Goal: Find specific page/section: Find specific page/section

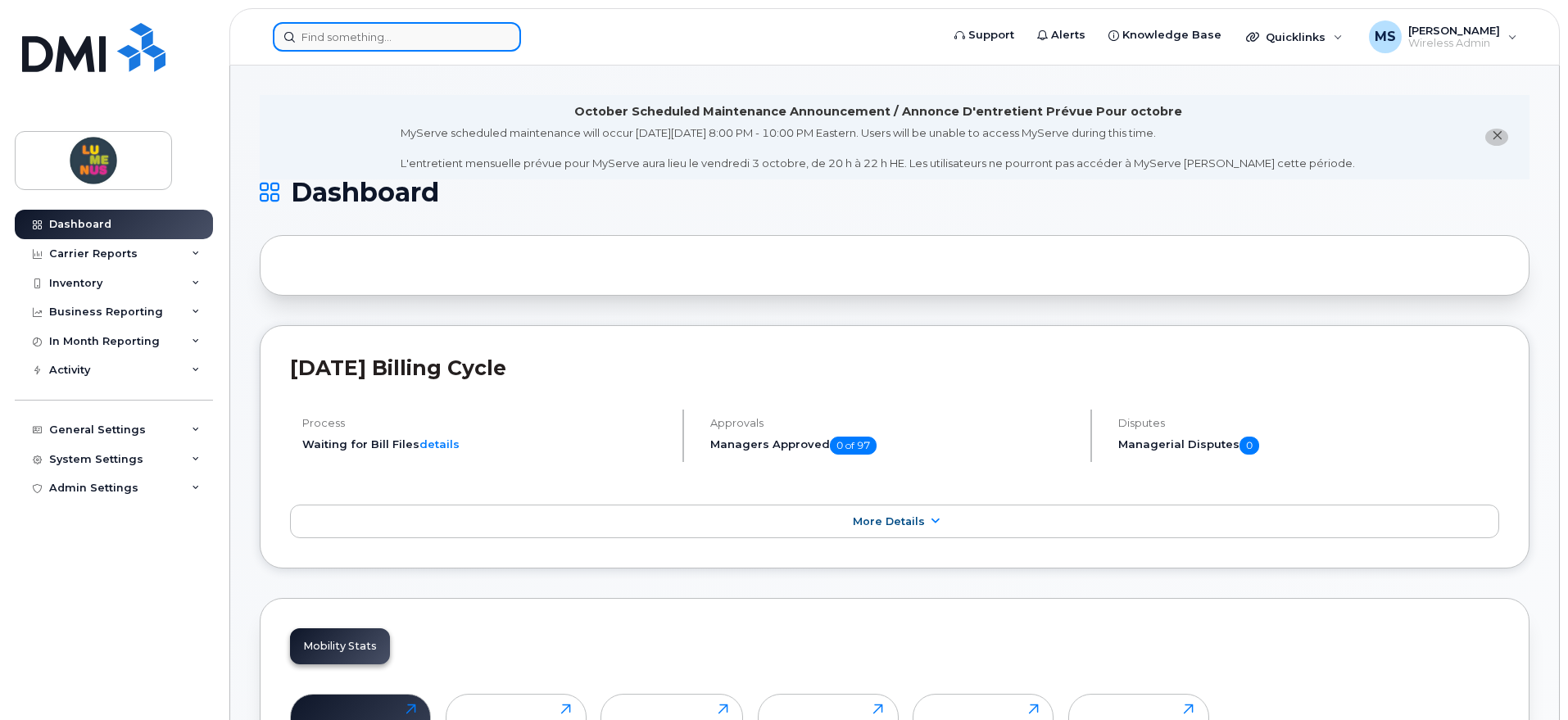
click at [405, 39] on input at bounding box center [397, 36] width 248 height 29
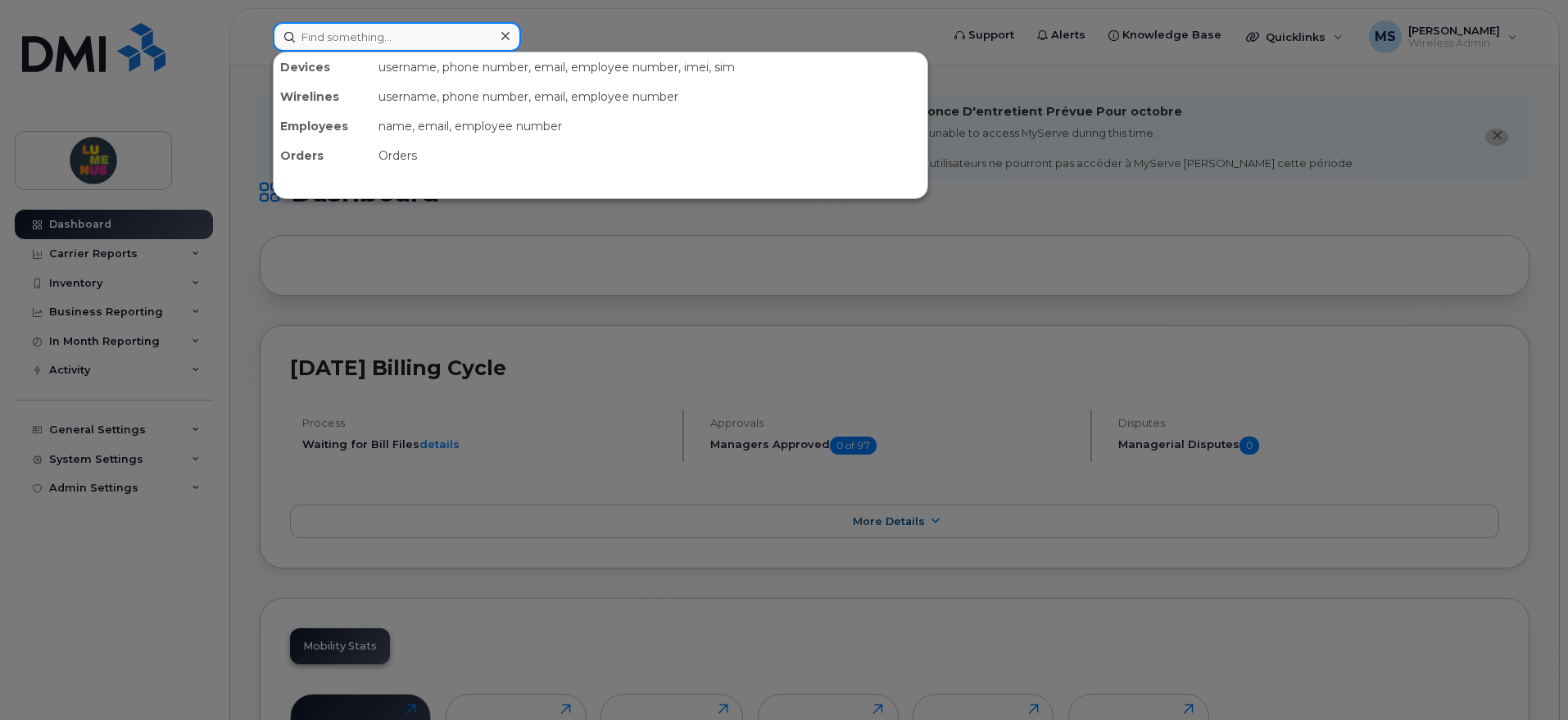
paste input "Employee 1 - SR2508-0042 (Internal Ticket Number) Ext. 2523 Employee First Name…"
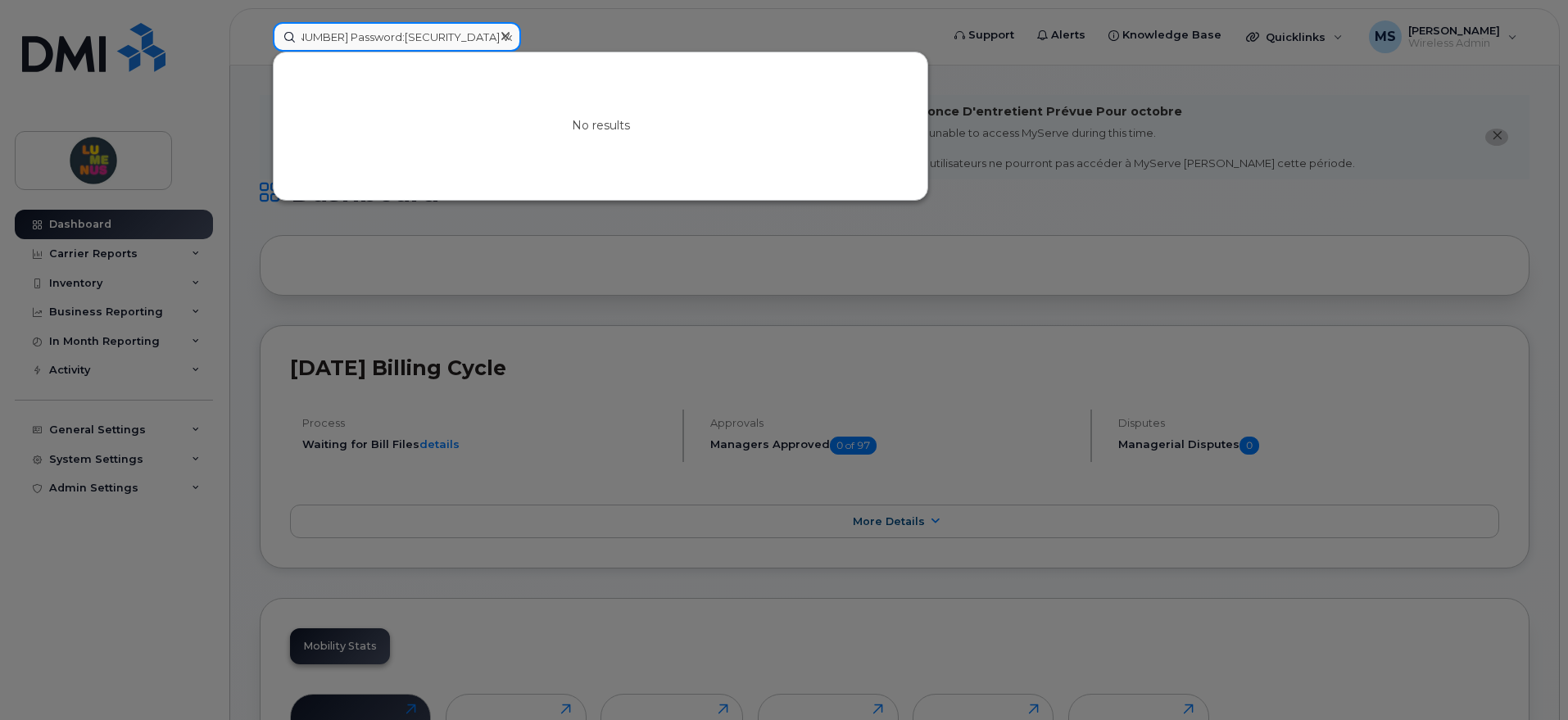
click at [485, 38] on input "Employee 1 - SR2508-0042 (Internal Ticket Number) Ext. 2523 Employee First Name…" at bounding box center [397, 36] width 248 height 29
drag, startPoint x: 484, startPoint y: 40, endPoint x: 476, endPoint y: 41, distance: 8.1
click at [481, 44] on input "Employee 1 - SR2508-0042 (Internal Ticket Number) Ext. 2523 Employee First Name…" at bounding box center [397, 36] width 248 height 29
drag, startPoint x: 476, startPoint y: 41, endPoint x: 457, endPoint y: 48, distance: 20.2
click at [456, 46] on input "Employee 1 - SR2508-0042 (Internal Ticket Number) Ext. 2523 Employee First Name…" at bounding box center [397, 36] width 248 height 29
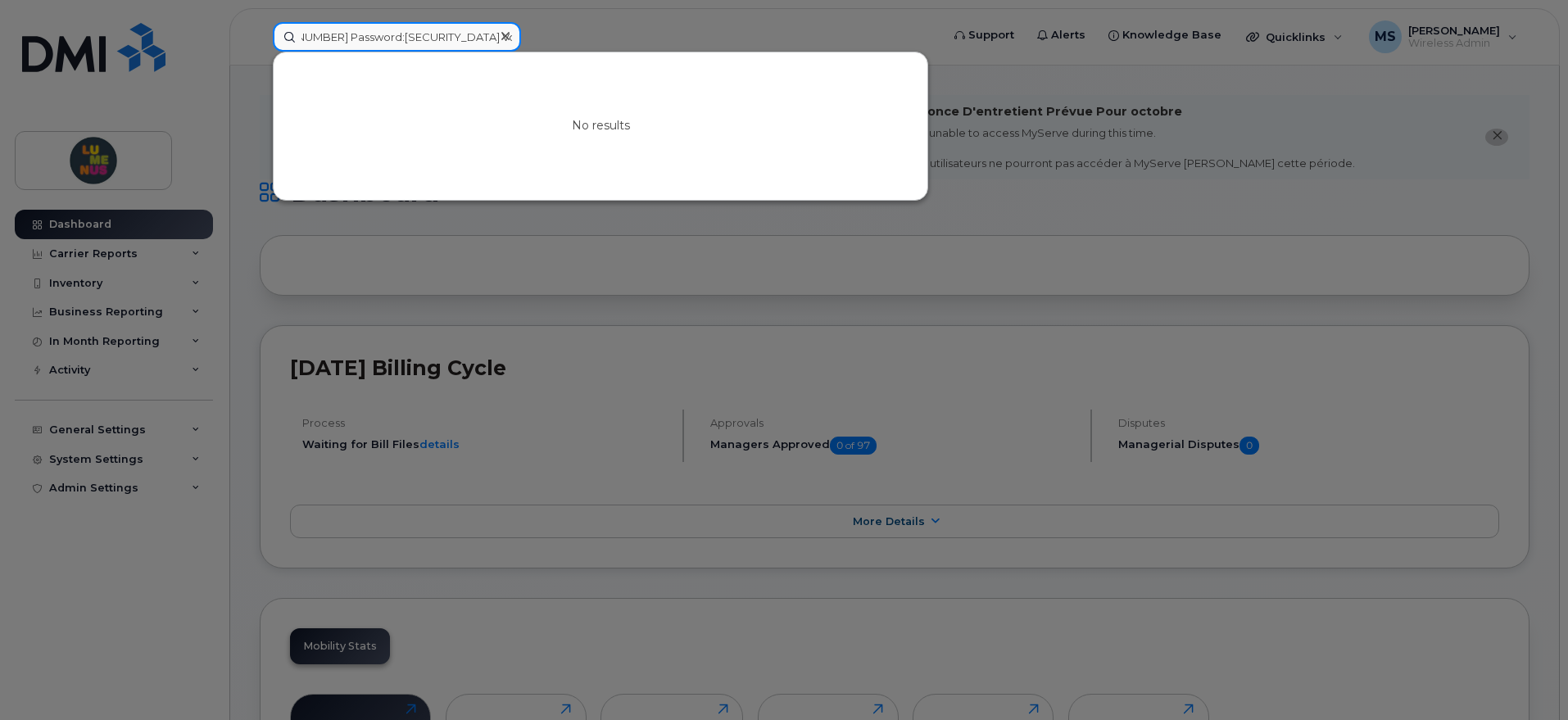
type input "Employee 1 - SR2508-0042 (Internal Ticket Number) Ext. 2523 Employee First Name…"
click at [505, 30] on icon at bounding box center [505, 35] width 8 height 13
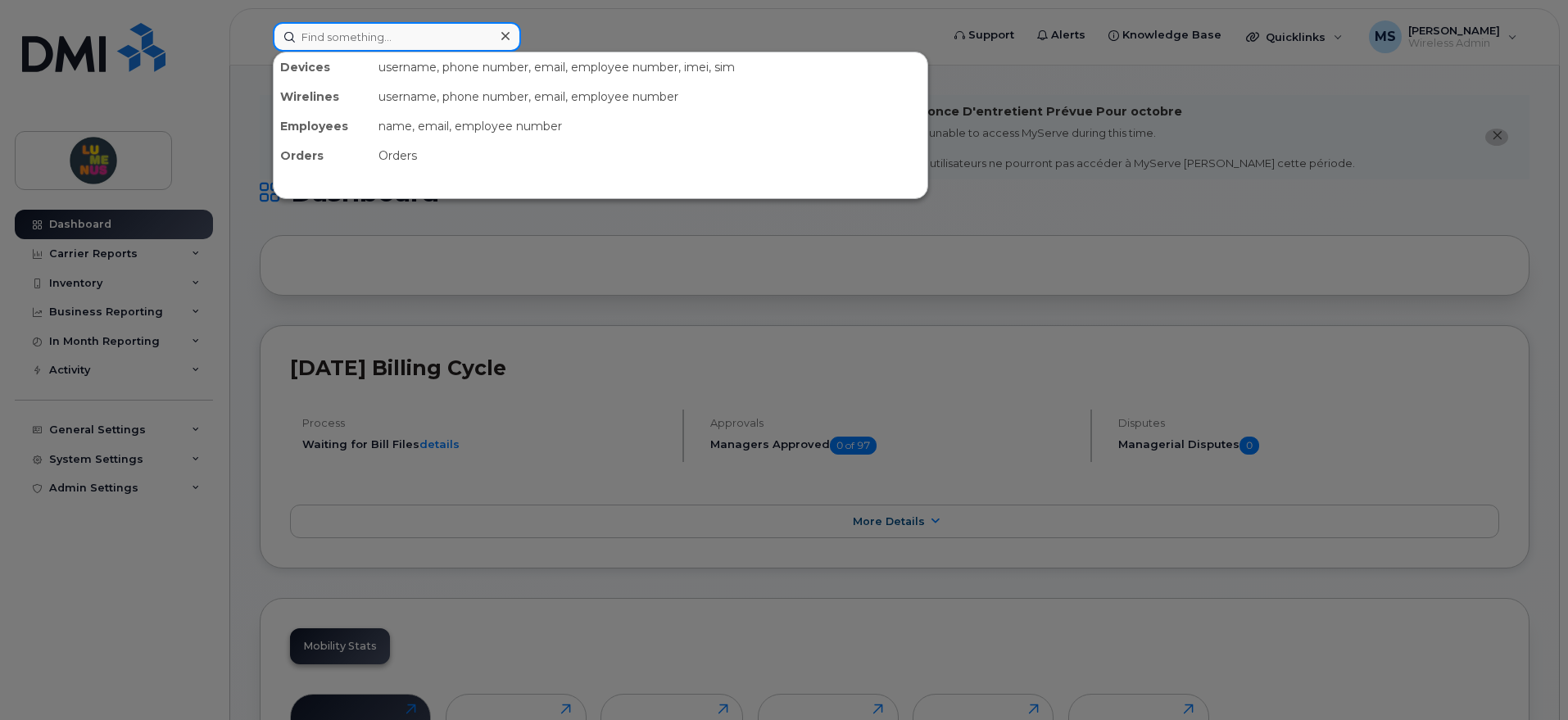
click at [362, 34] on input at bounding box center [397, 36] width 248 height 29
paste input "[PHONE_NUMBER]"
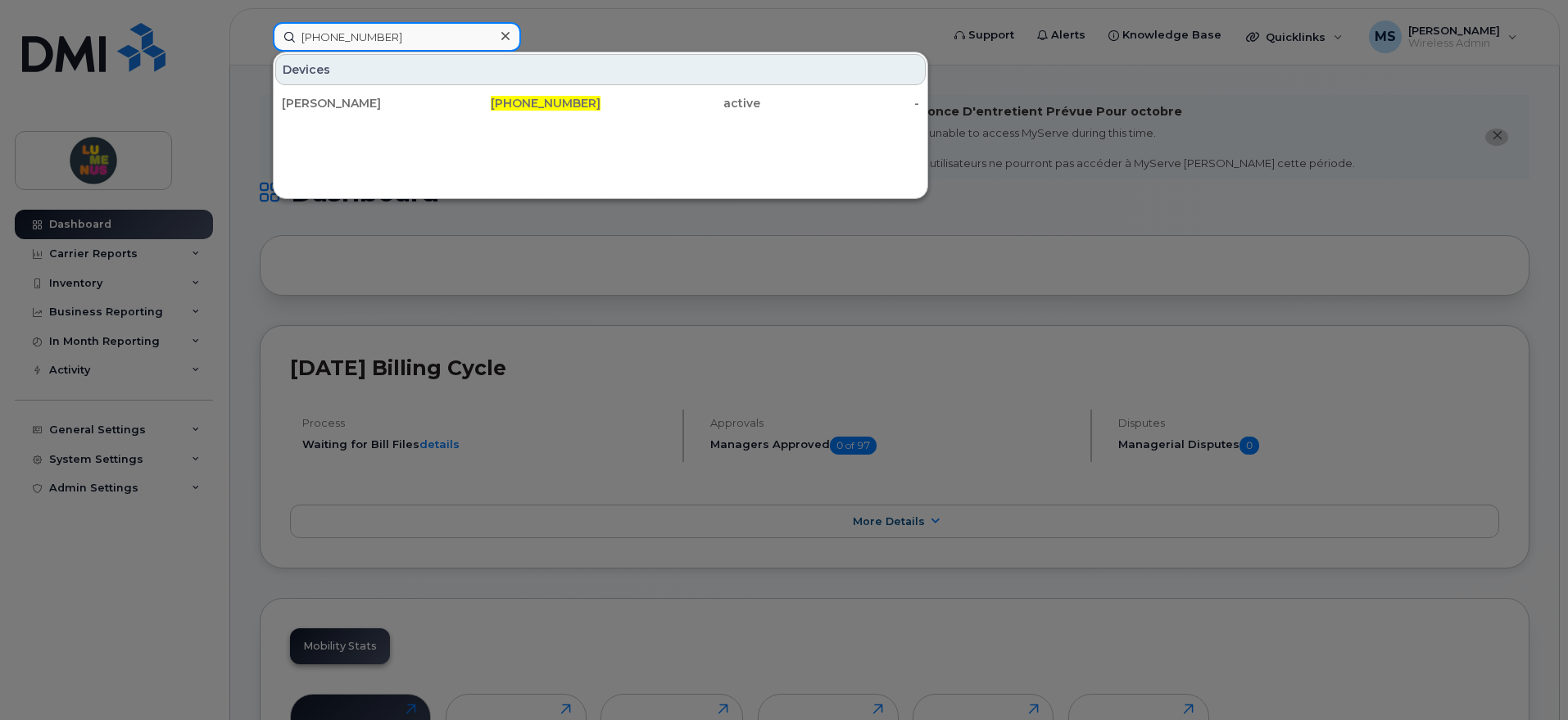
drag, startPoint x: 430, startPoint y: 35, endPoint x: 220, endPoint y: 11, distance: 211.4
click at [259, 22] on div "[PHONE_NUMBER] Devices [PERSON_NAME] [PHONE_NUMBER] active -" at bounding box center [601, 36] width 683 height 29
paste input "[PHONE_NUMBER]"
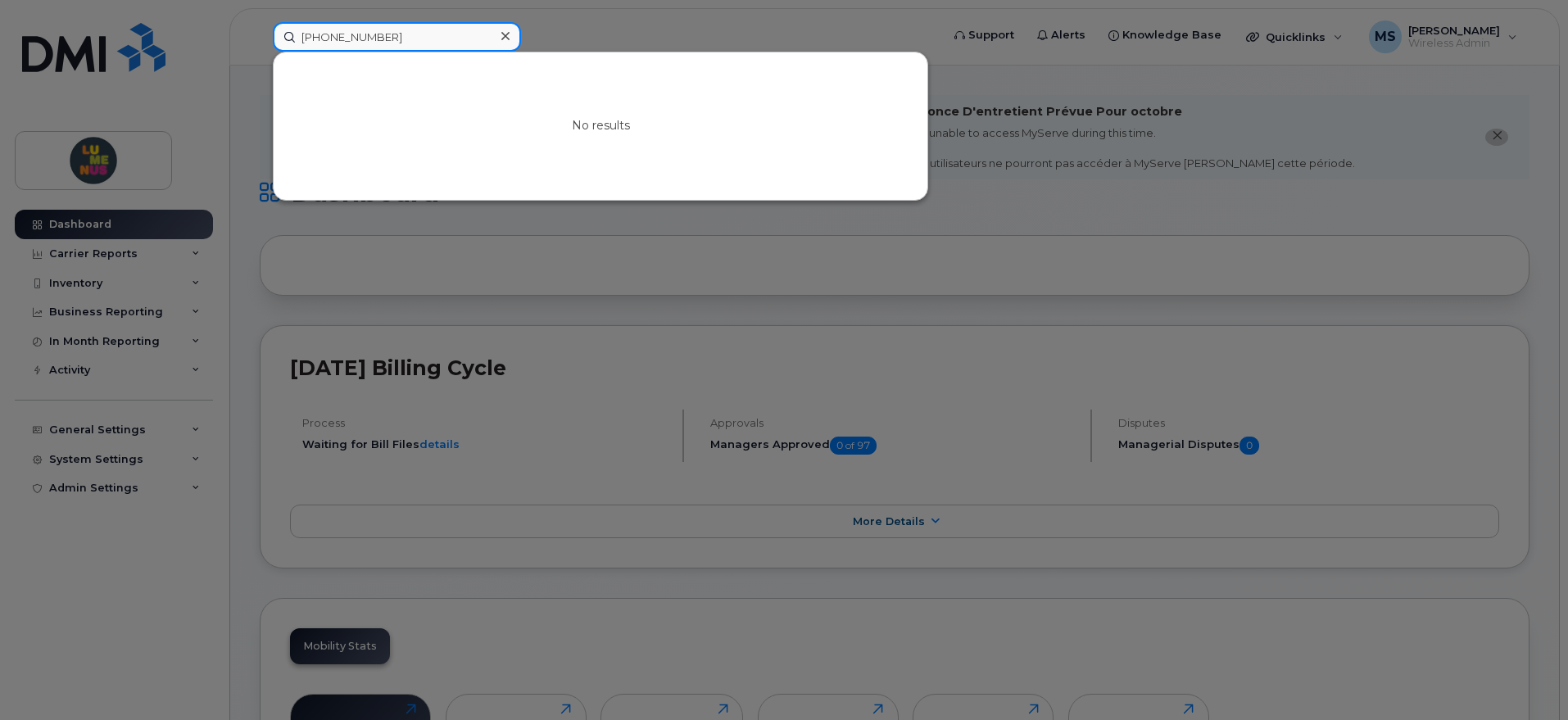
type input "[PHONE_NUMBER]"
click at [581, 20] on div at bounding box center [784, 360] width 1568 height 720
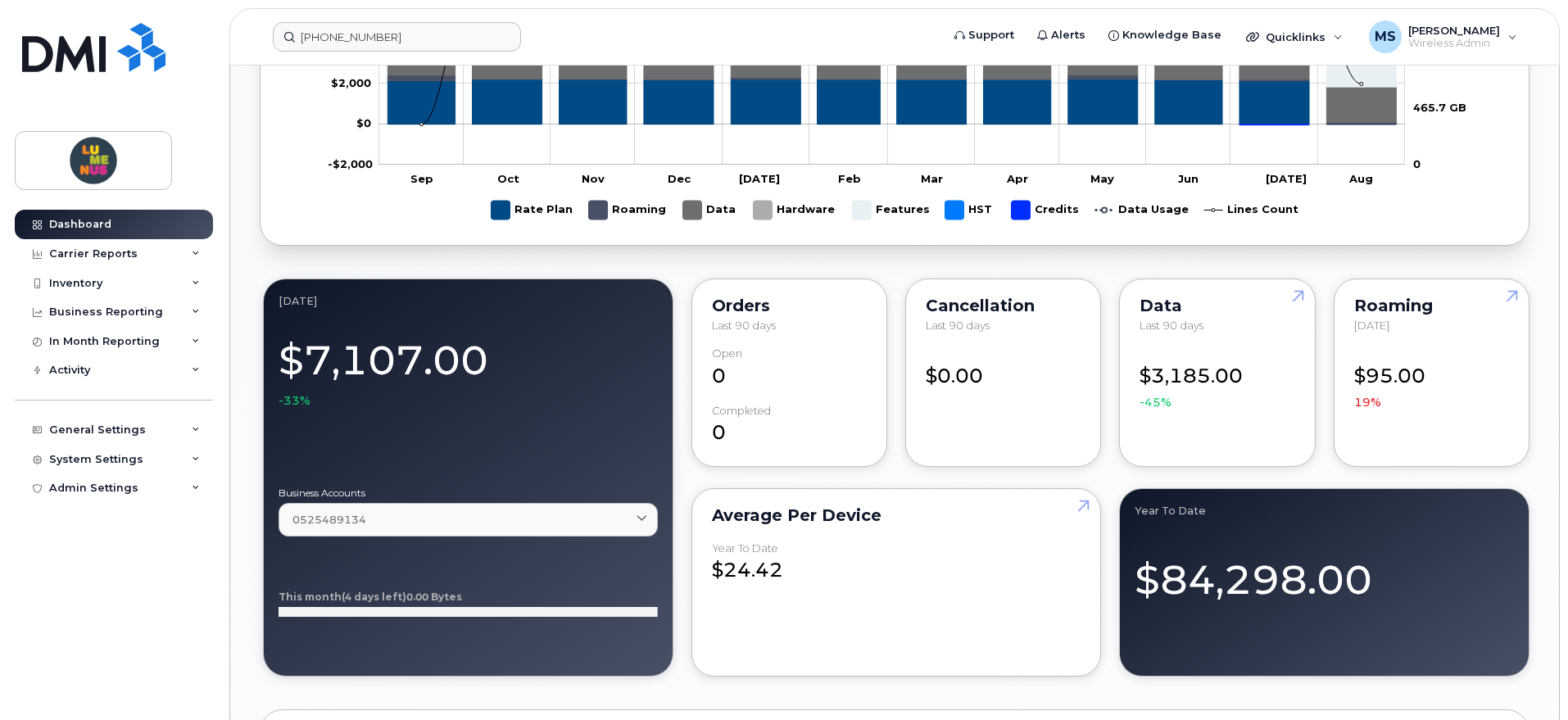
scroll to position [1127, 0]
